Goal: Information Seeking & Learning: Learn about a topic

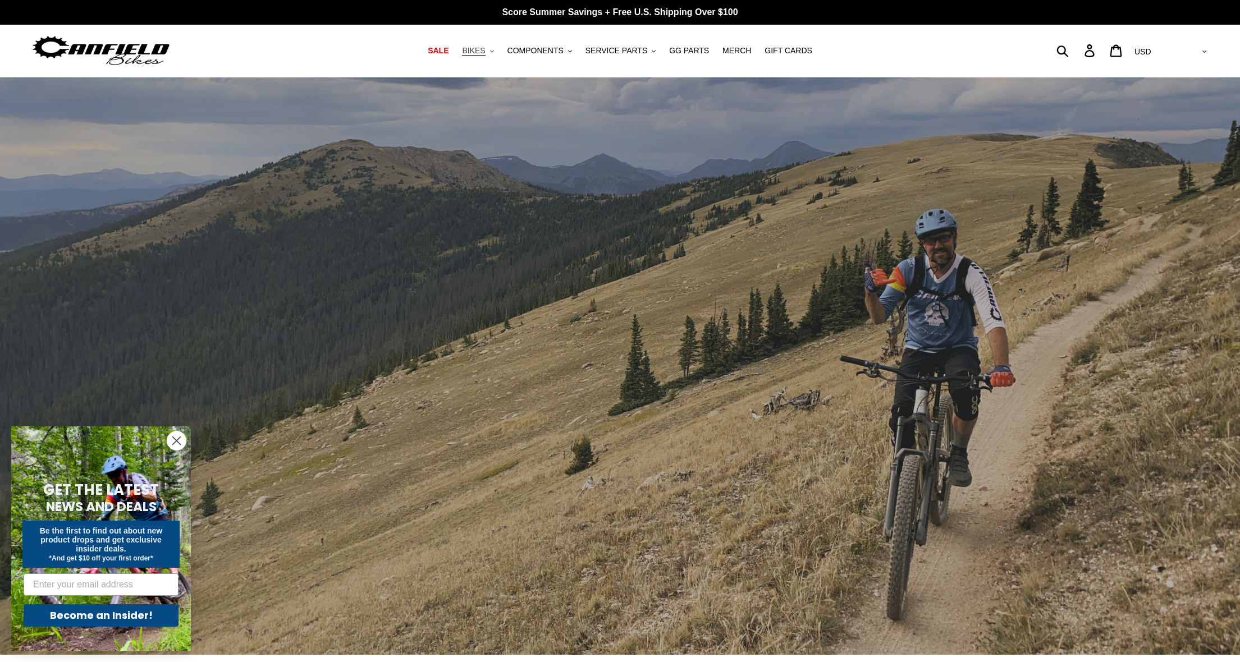
click at [479, 51] on span "BIKES" at bounding box center [473, 51] width 23 height 10
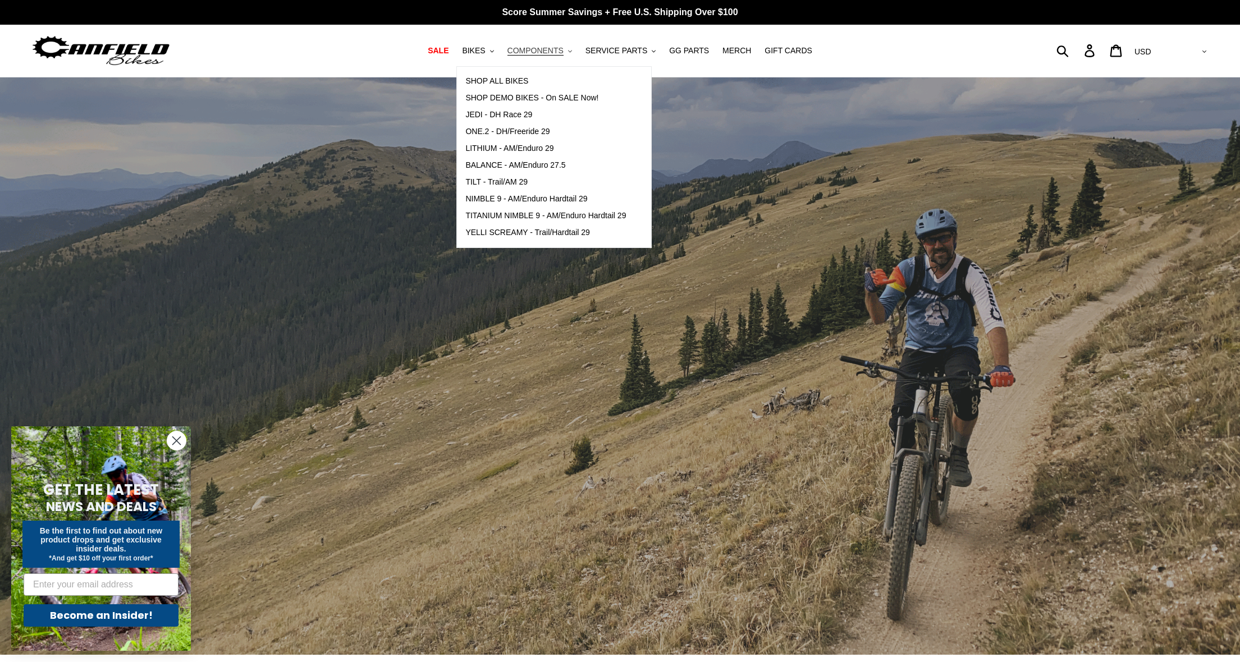
click at [532, 51] on span "COMPONENTS" at bounding box center [535, 51] width 56 height 10
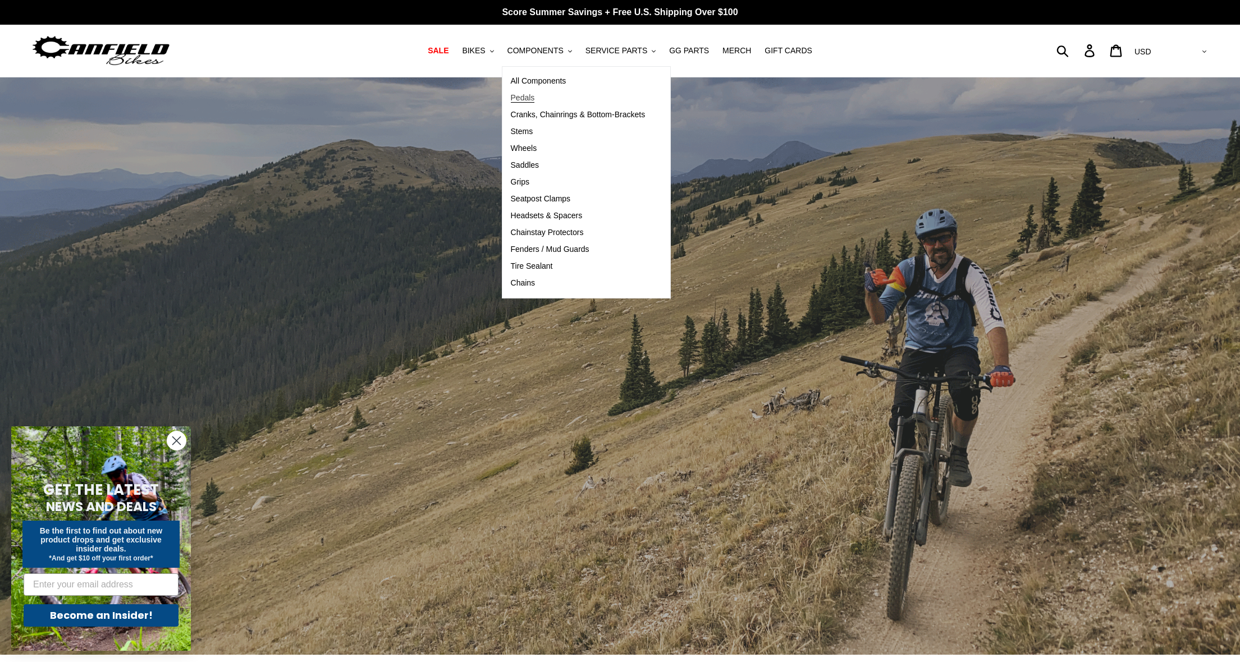
click at [529, 99] on span "Pedals" at bounding box center [523, 98] width 24 height 10
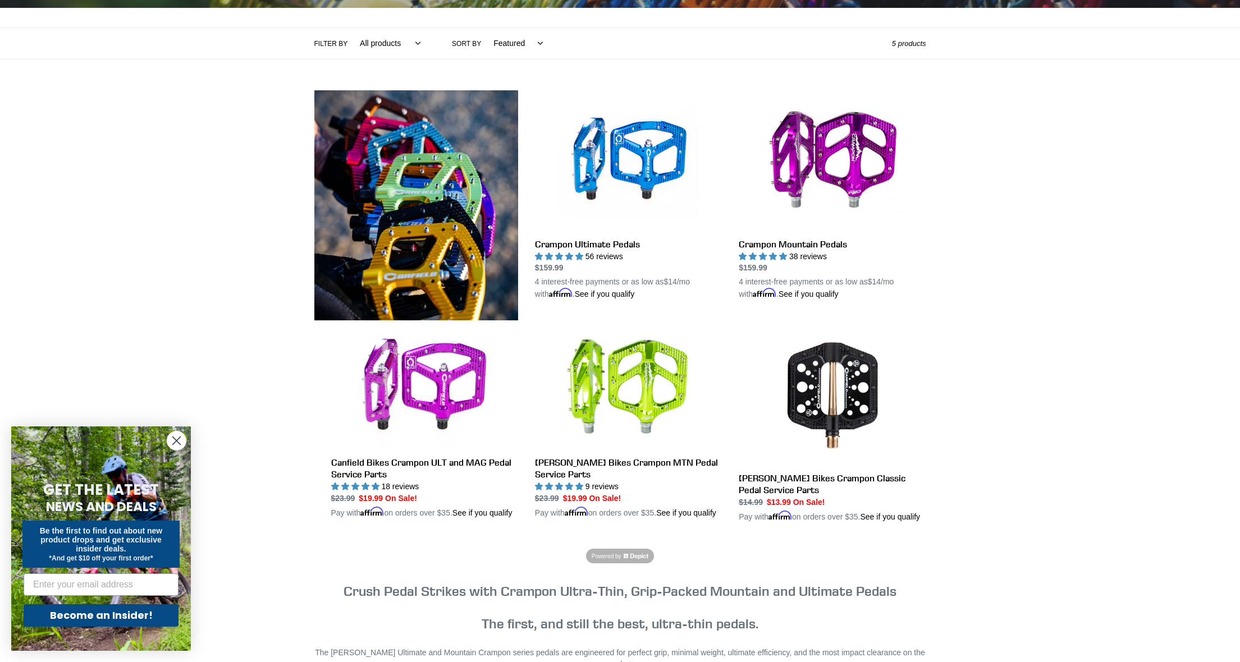
scroll to position [236, 0]
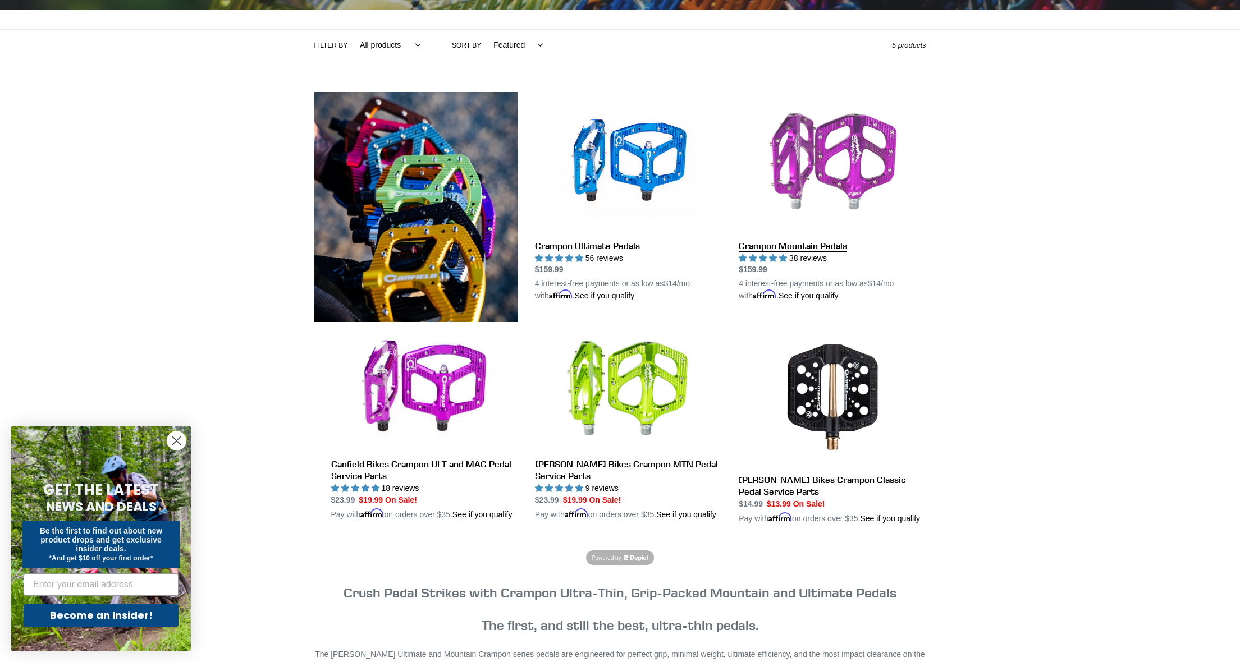
click at [856, 176] on link "Crampon Mountain Pedals" at bounding box center [832, 197] width 187 height 210
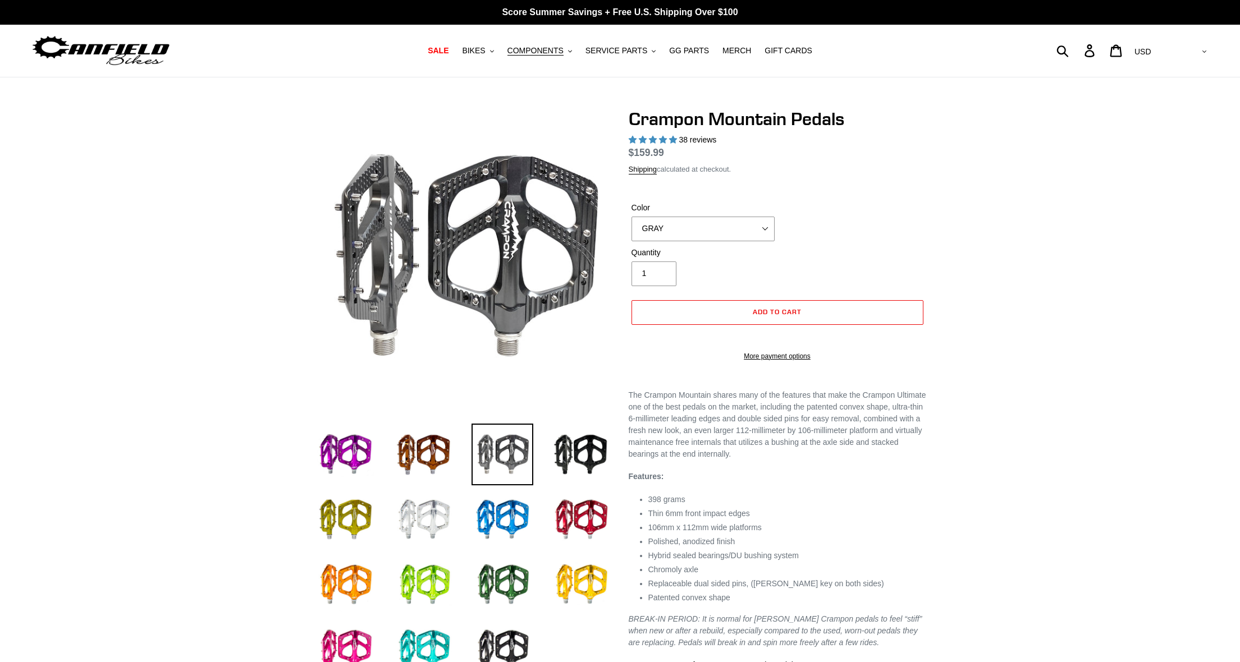
select select "highest-rating"
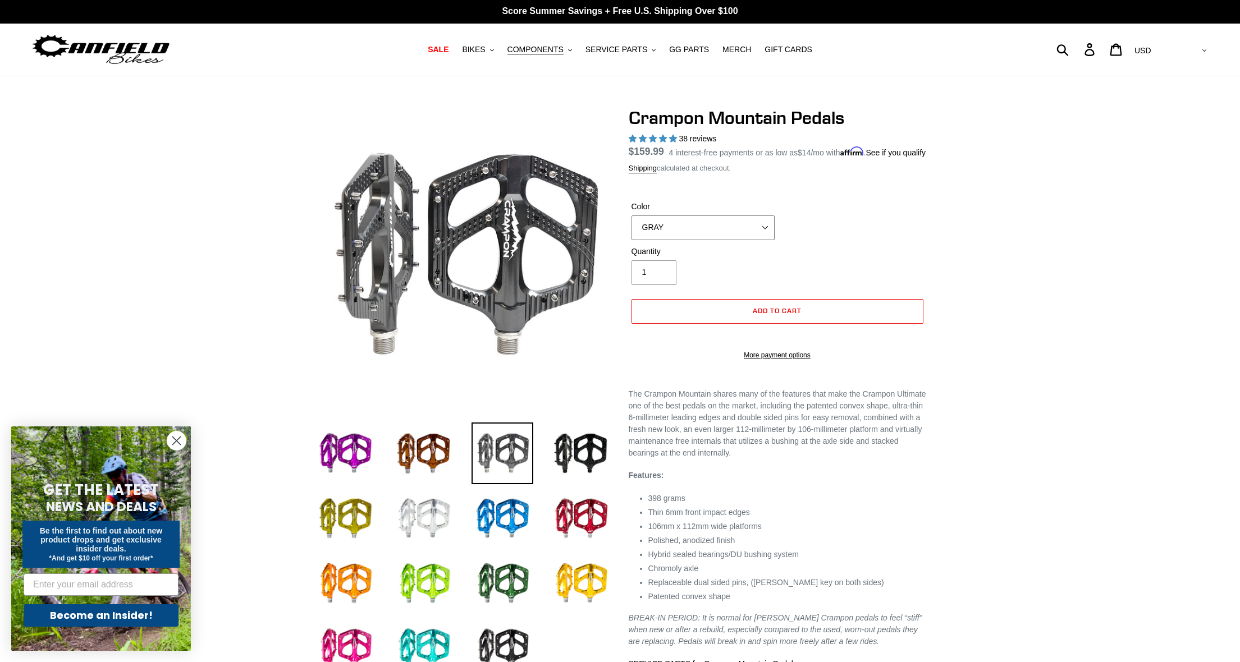
scroll to position [5, 0]
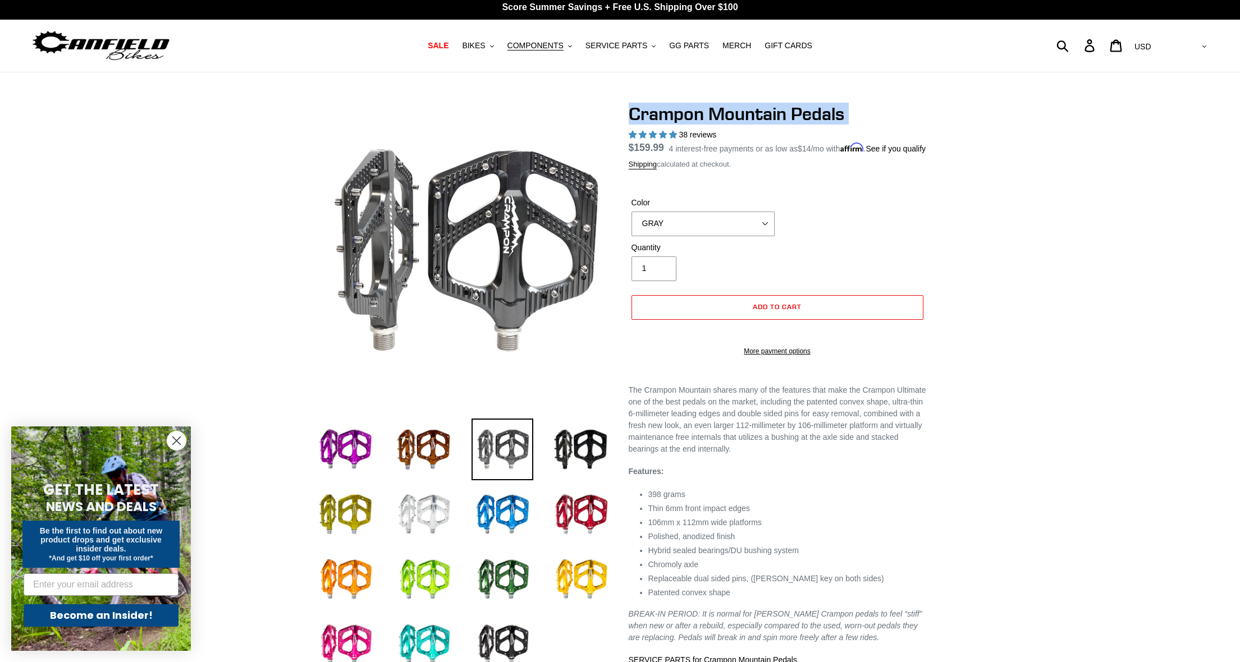
drag, startPoint x: 630, startPoint y: 118, endPoint x: 827, endPoint y: 123, distance: 196.5
click at [829, 125] on div "Crampon Mountain Pedals 38 reviews Regular price $159.99 Sale price $159.99 On …" at bounding box center [778, 235] width 298 height 264
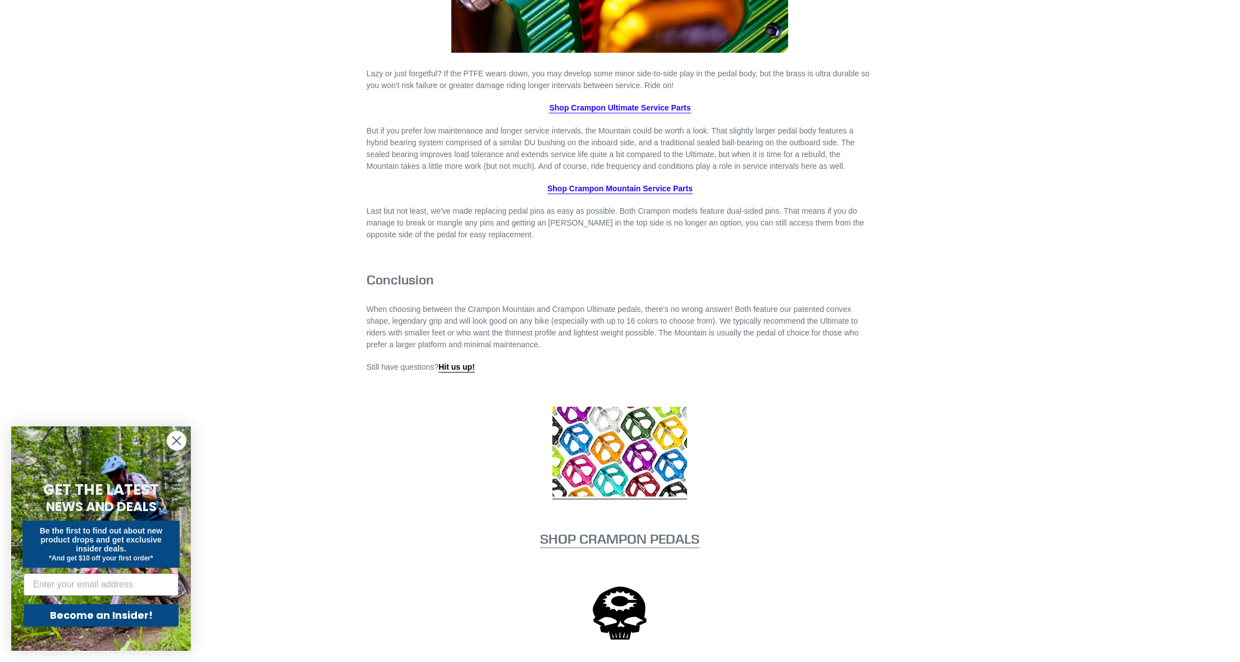
scroll to position [2127, 0]
